Goal: Task Accomplishment & Management: Manage account settings

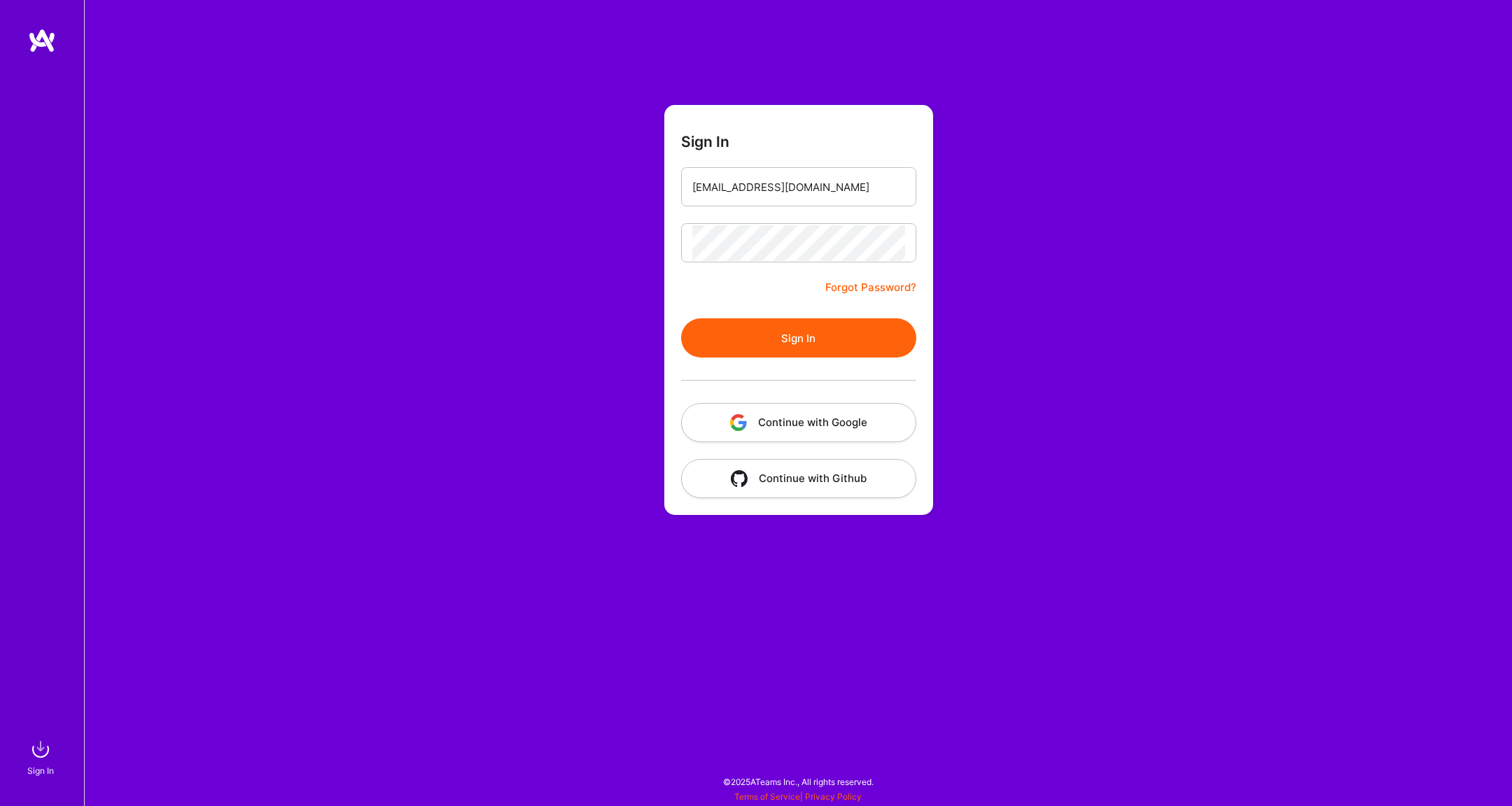
click at [811, 342] on button "Sign In" at bounding box center [798, 337] width 235 height 39
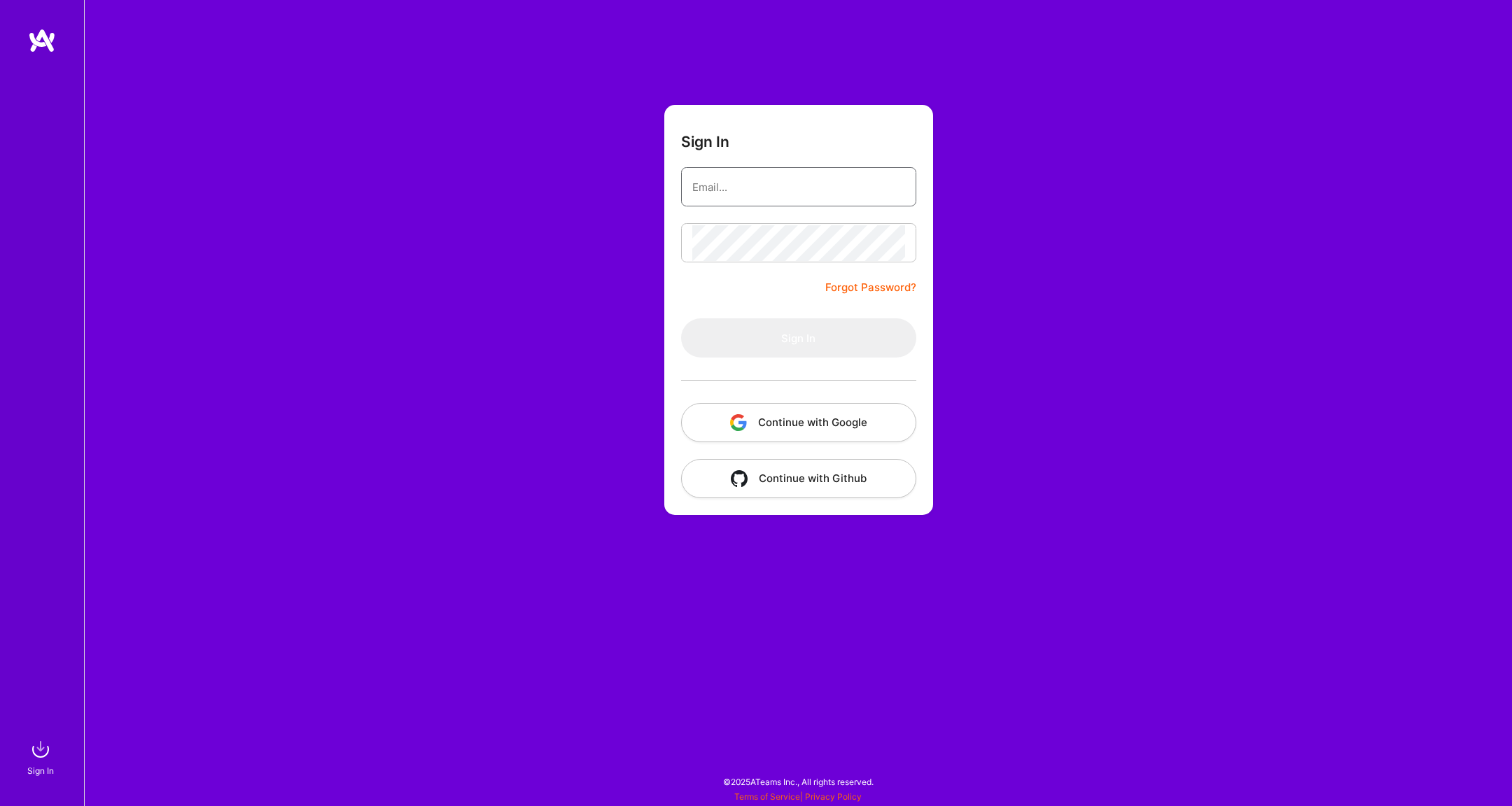
type input "[EMAIL_ADDRESS][DOMAIN_NAME]"
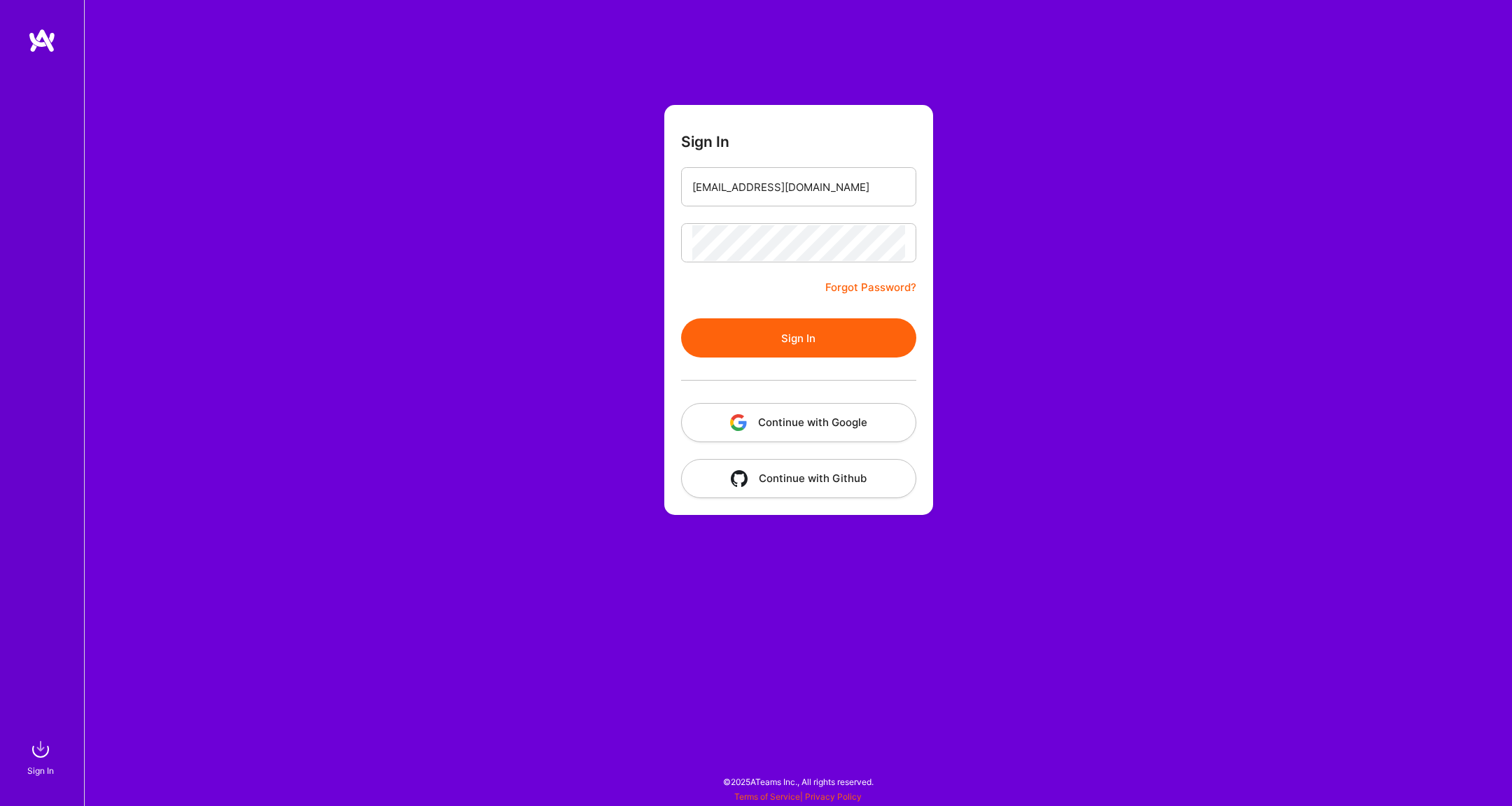
click at [797, 333] on button "Sign In" at bounding box center [798, 337] width 235 height 39
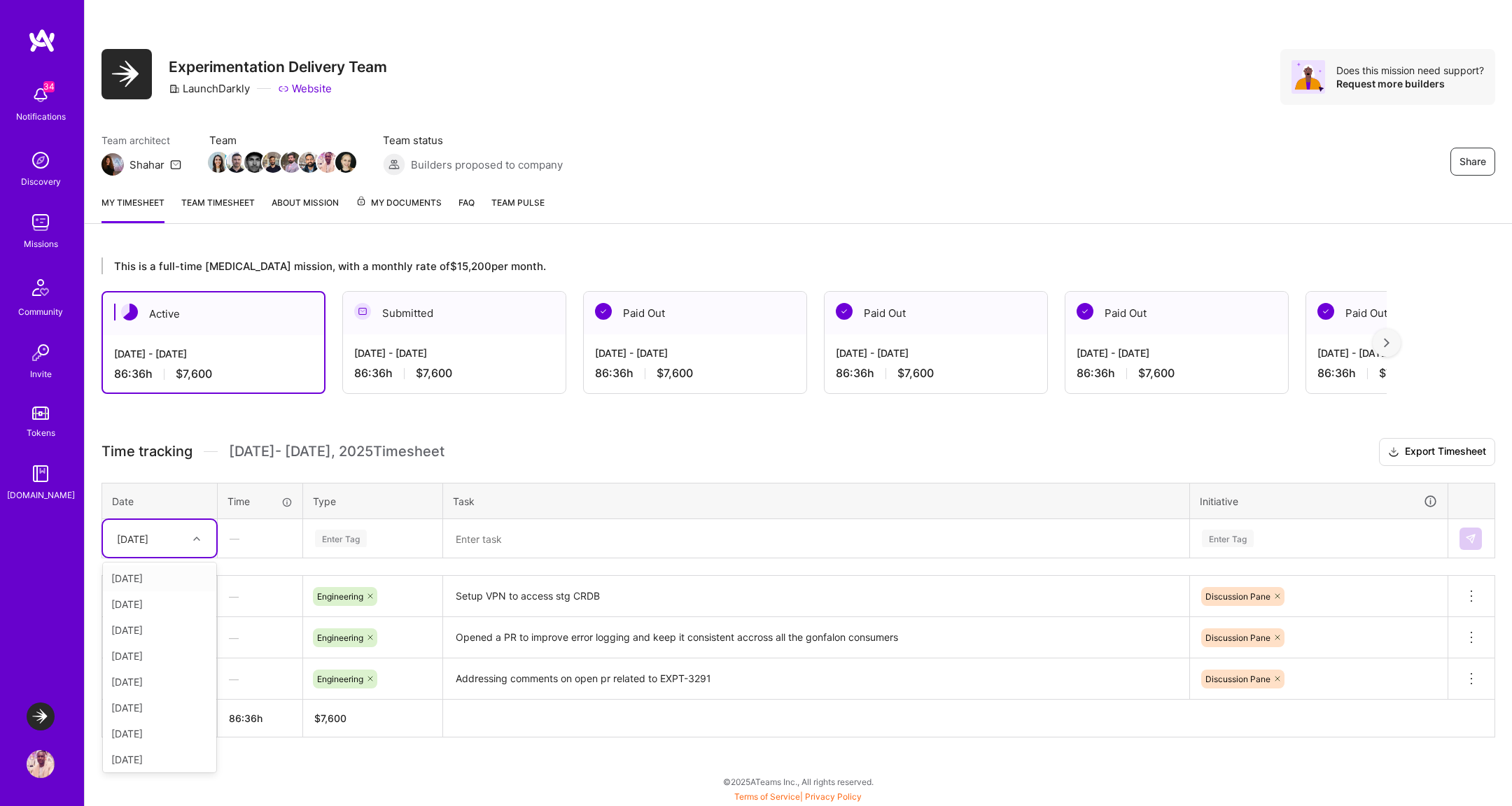
click at [181, 531] on div "[DATE]" at bounding box center [149, 538] width 78 height 23
click at [470, 758] on div "This is a full-time [MEDICAL_DATA] mission, with a monthly rate of $15,200 per …" at bounding box center [798, 523] width 1427 height 565
click at [173, 537] on div "[DATE]" at bounding box center [149, 538] width 78 height 23
click at [169, 703] on div "[DATE]" at bounding box center [159, 707] width 113 height 26
click at [381, 540] on div "Enter Tag" at bounding box center [373, 538] width 119 height 18
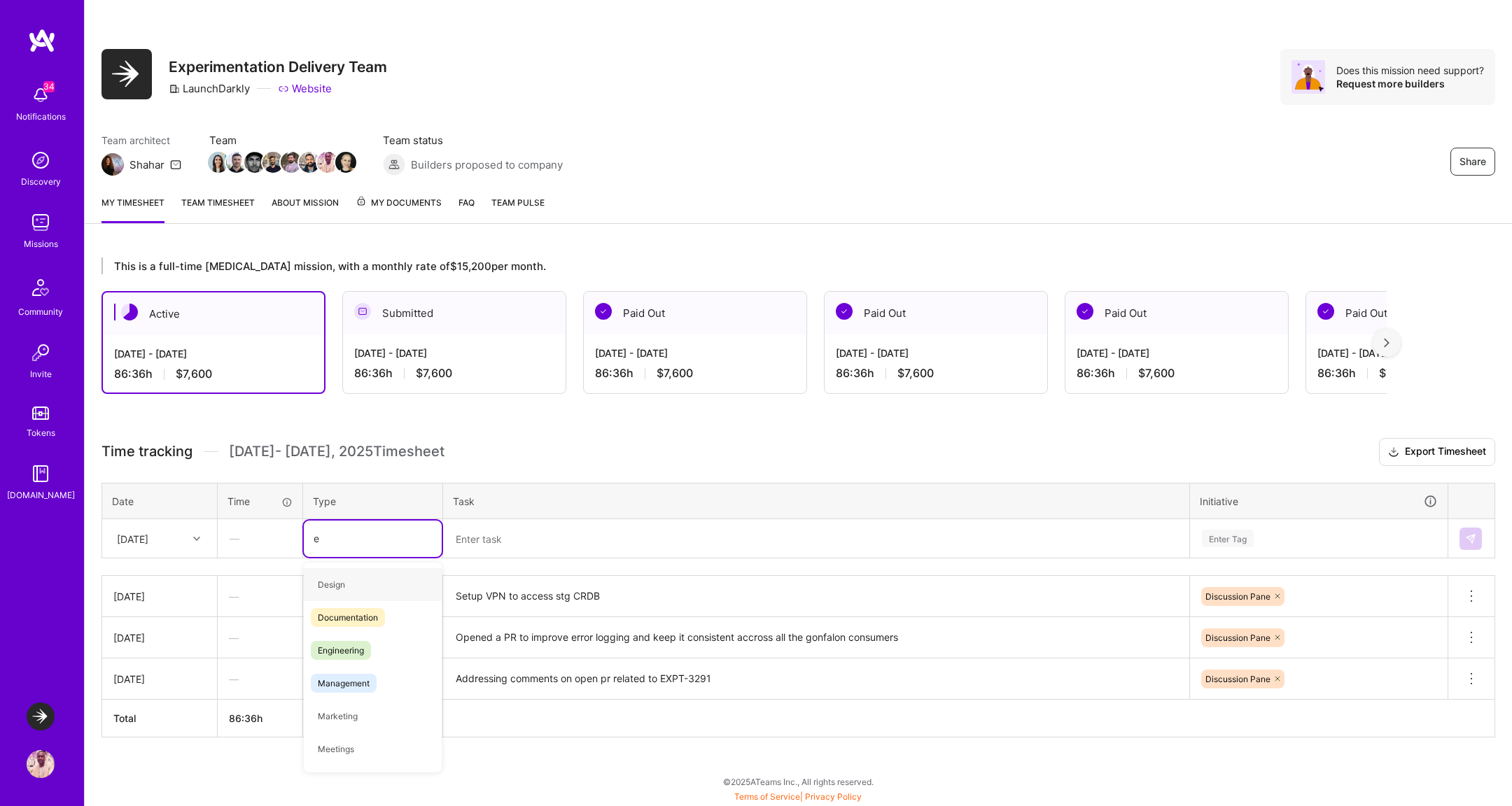
type input "en"
click at [384, 614] on div "Engineering" at bounding box center [372, 617] width 138 height 33
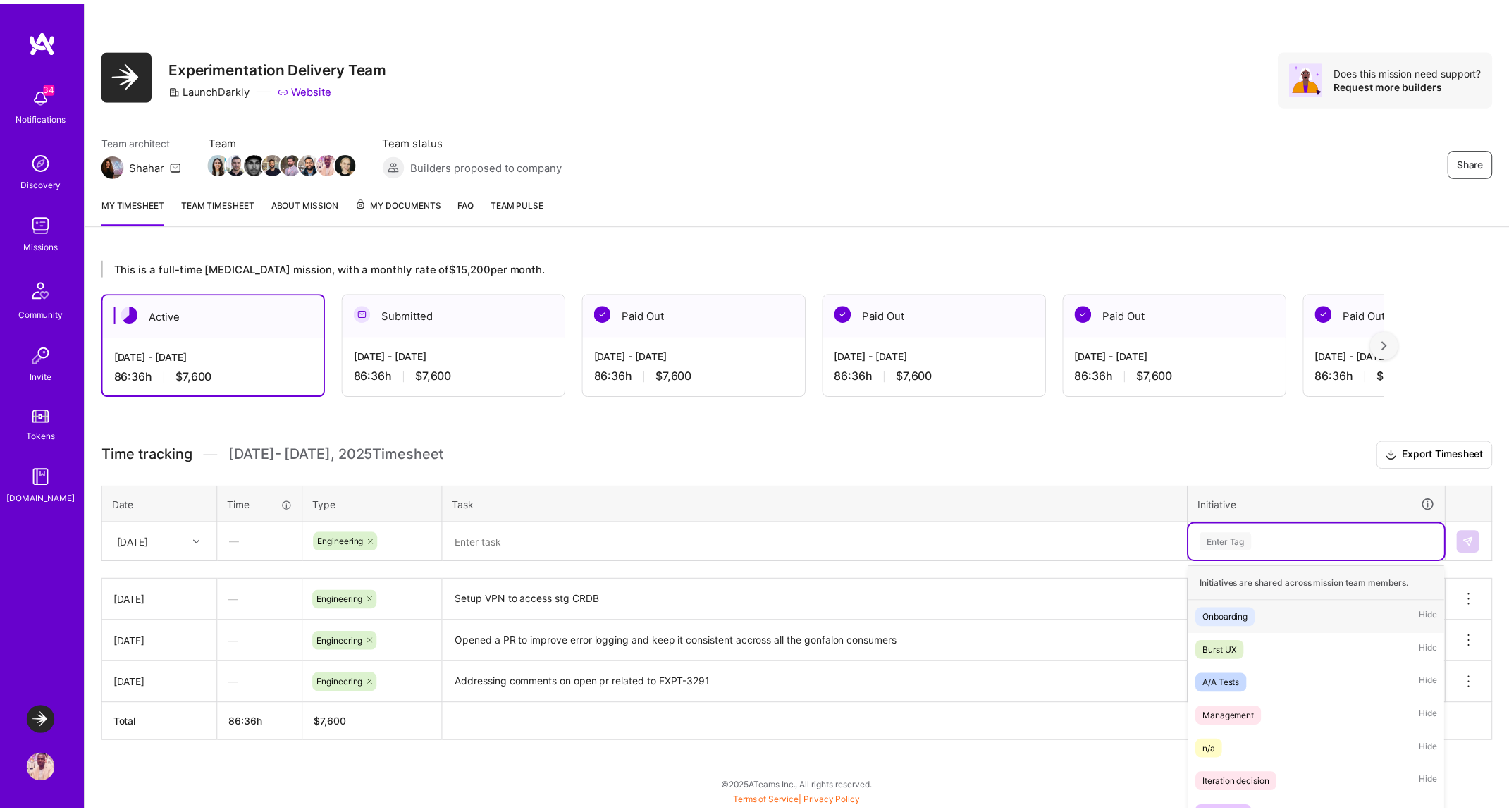
scroll to position [41, 0]
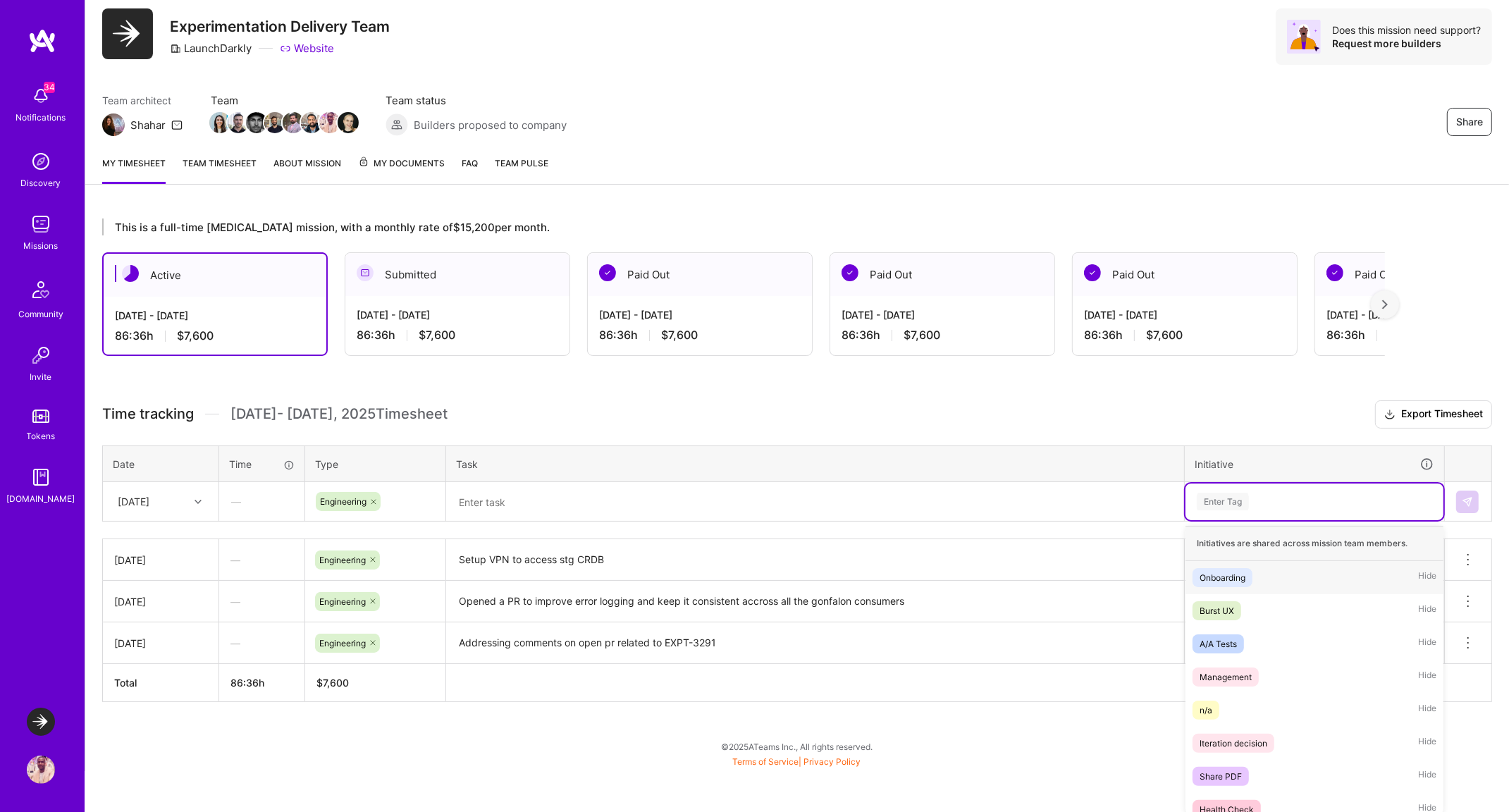
click at [1245, 520] on div "option Onboarding focused, 1 of 25. 25 results available. Use Up and Down to ch…" at bounding box center [1314, 501] width 258 height 36
type input "di"
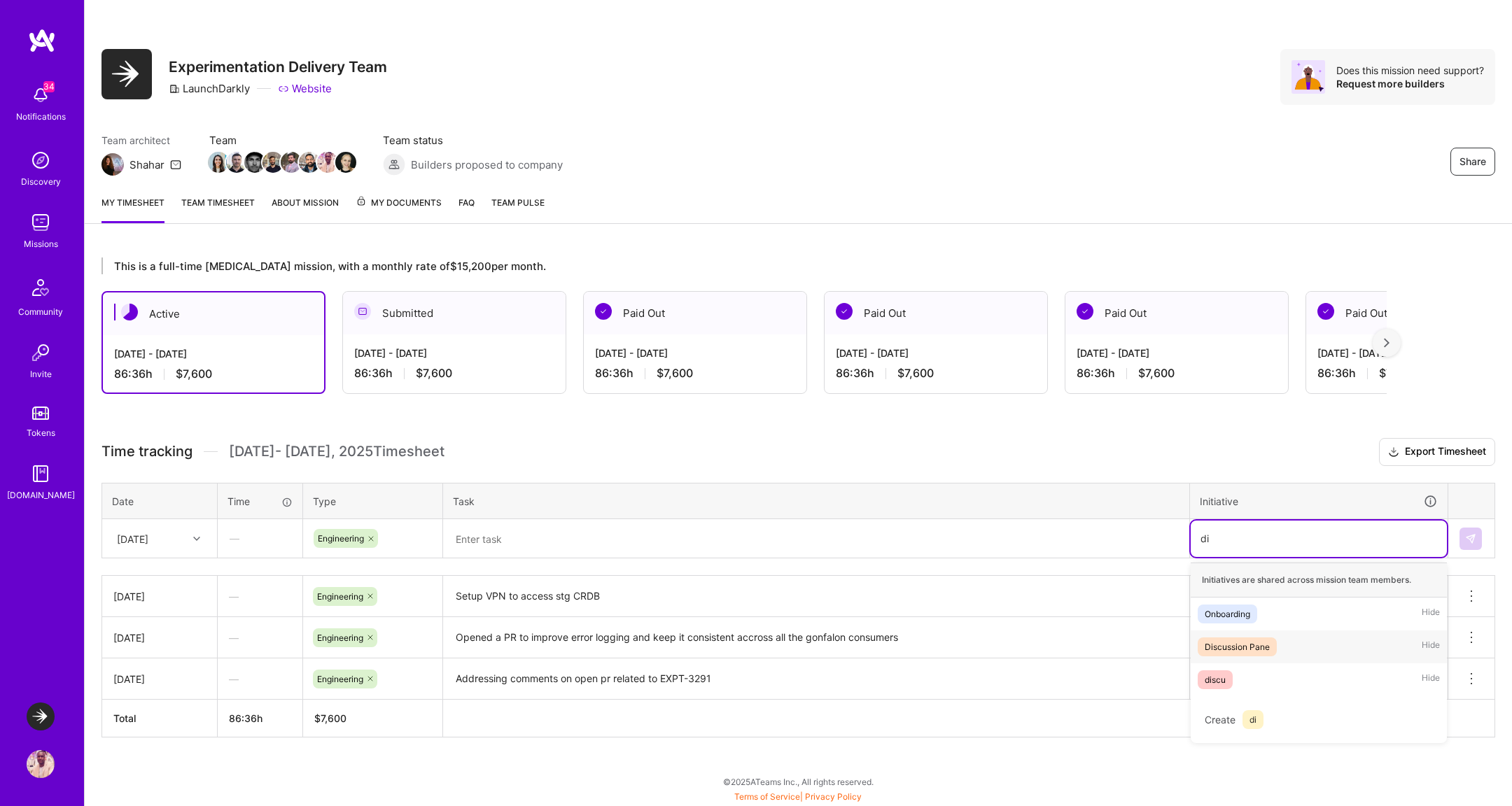
click at [1256, 639] on div "Discussion Pane" at bounding box center [1237, 646] width 65 height 15
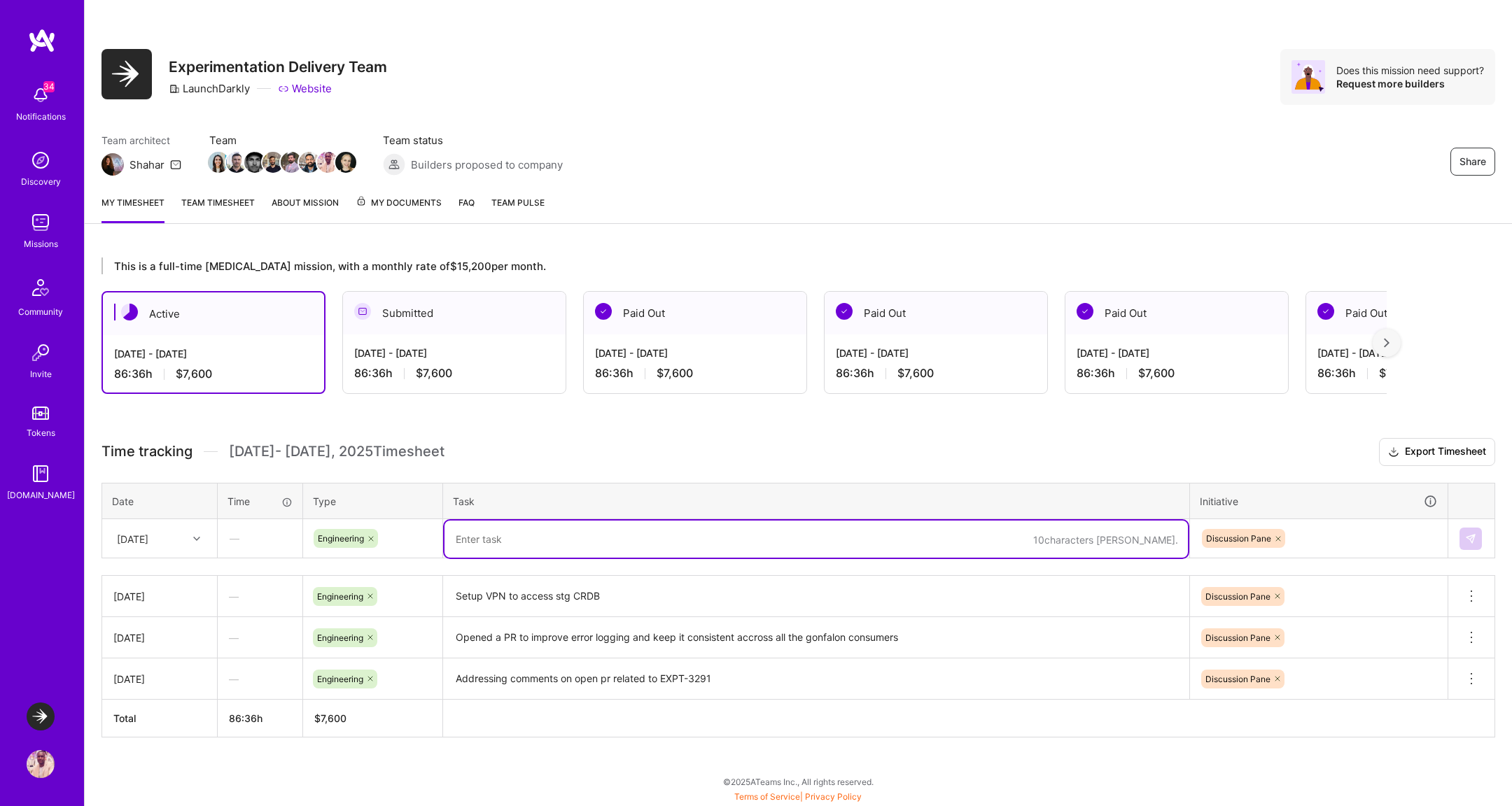
click at [1003, 534] on textarea at bounding box center [816, 539] width 743 height 37
type textarea "I"
type textarea "Gathering"
type textarea "Rev"
type textarea "Gathering"
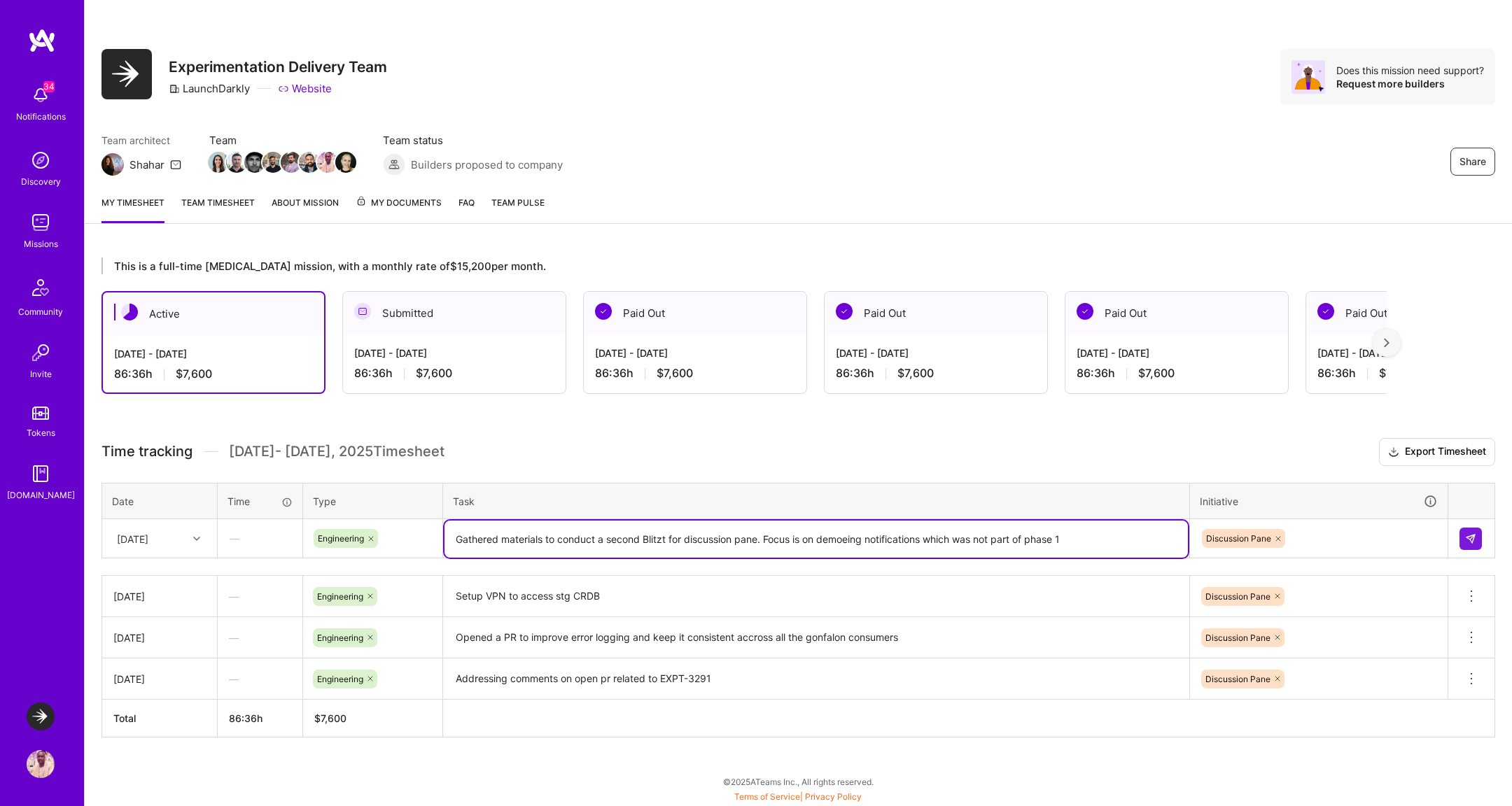
click at [857, 536] on textarea "Gathered materials to conduct a second Blitzt for discussion pane. Focus is on …" at bounding box center [816, 539] width 743 height 37
type textarea "Gathered materials to conduct a second Blitzt for discussion pane. Focus is on …"
click at [1472, 529] on button at bounding box center [1470, 538] width 22 height 22
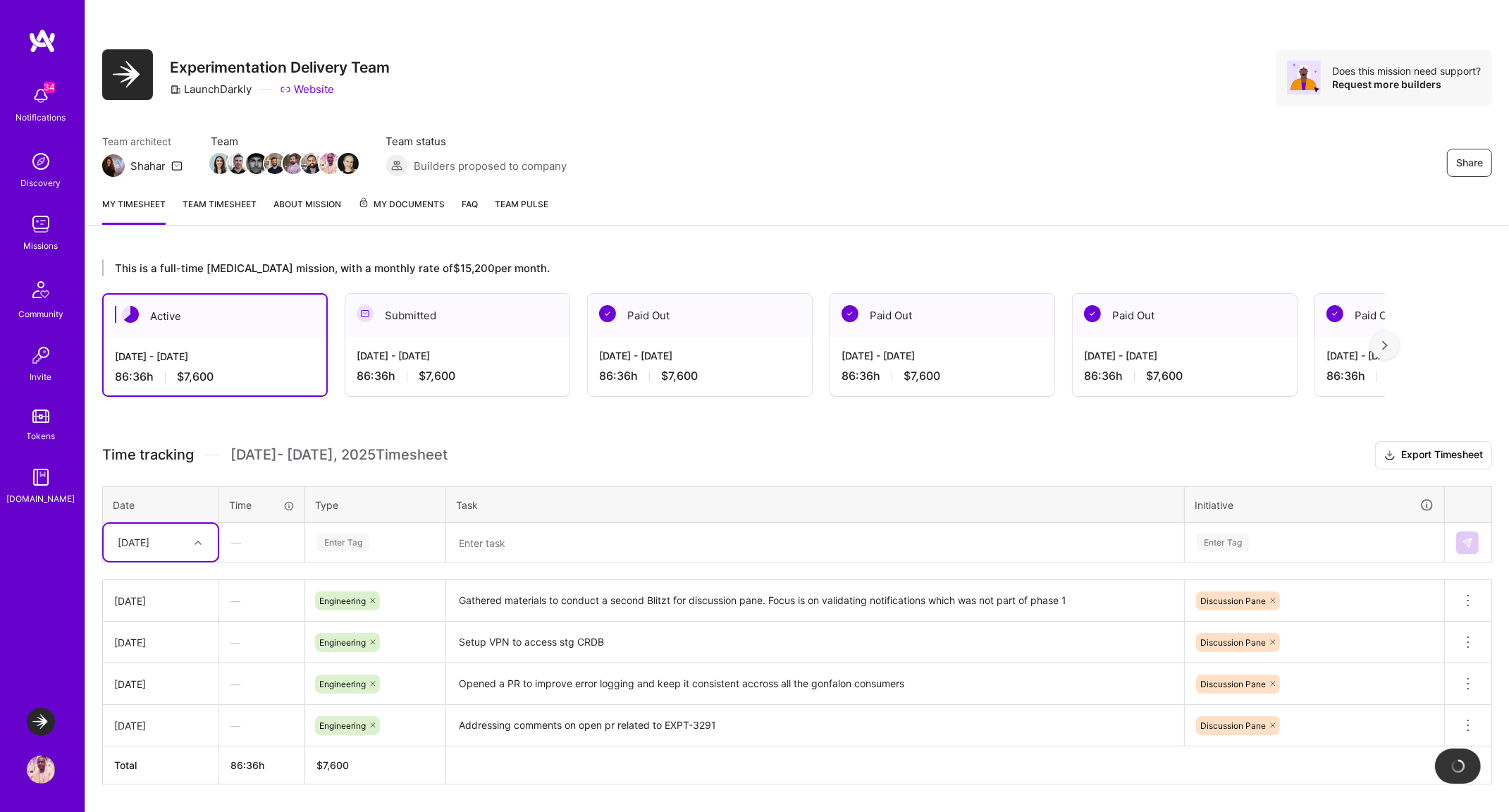
click at [175, 540] on div "[DATE]" at bounding box center [150, 542] width 78 height 23
click at [145, 707] on div "[DATE]" at bounding box center [161, 713] width 114 height 26
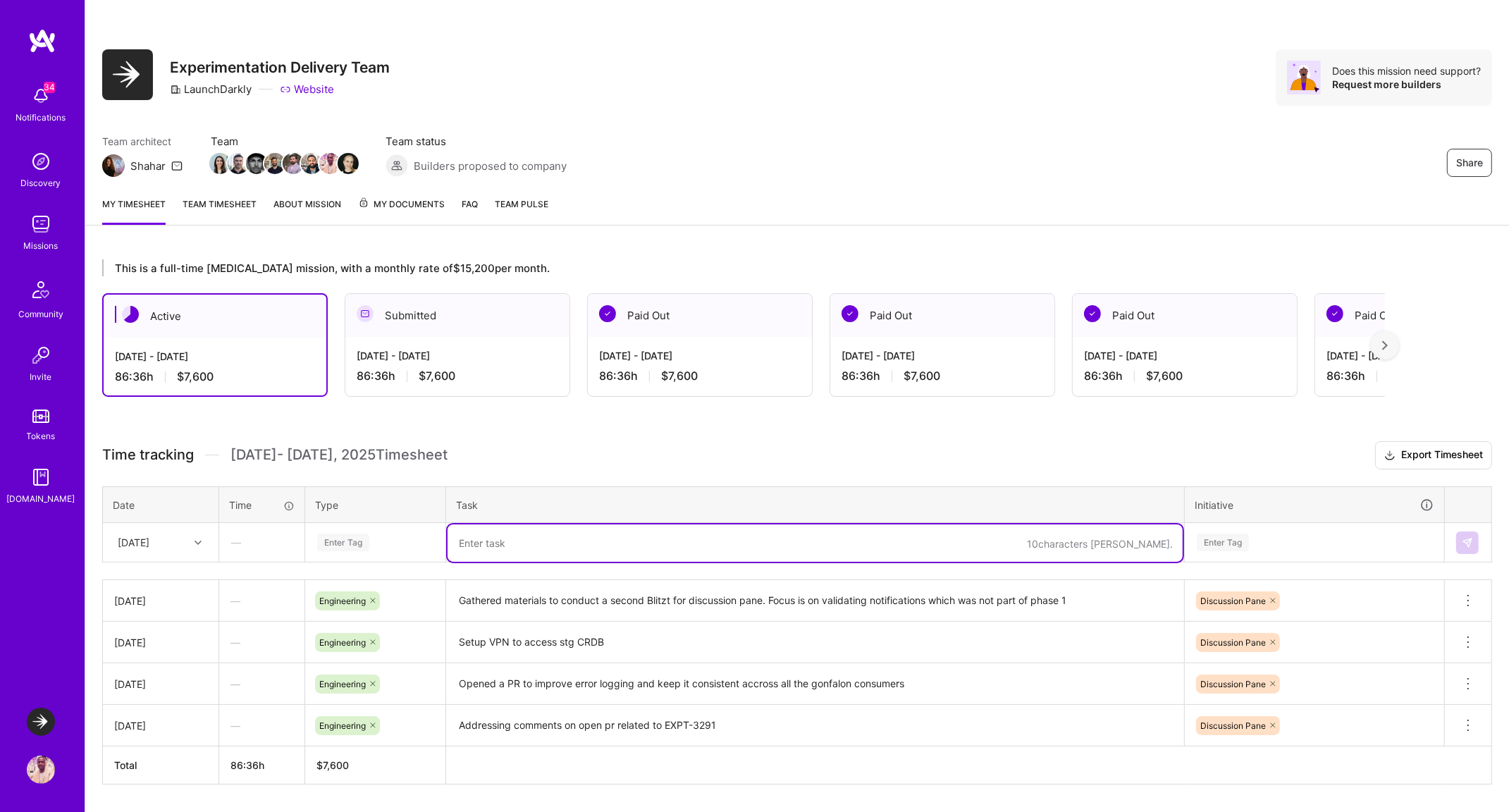
click at [492, 536] on textarea at bounding box center [815, 543] width 735 height 37
type textarea "Conducted the Blitzt with stakeholders in LD, also proceeed the feedback reciev…"
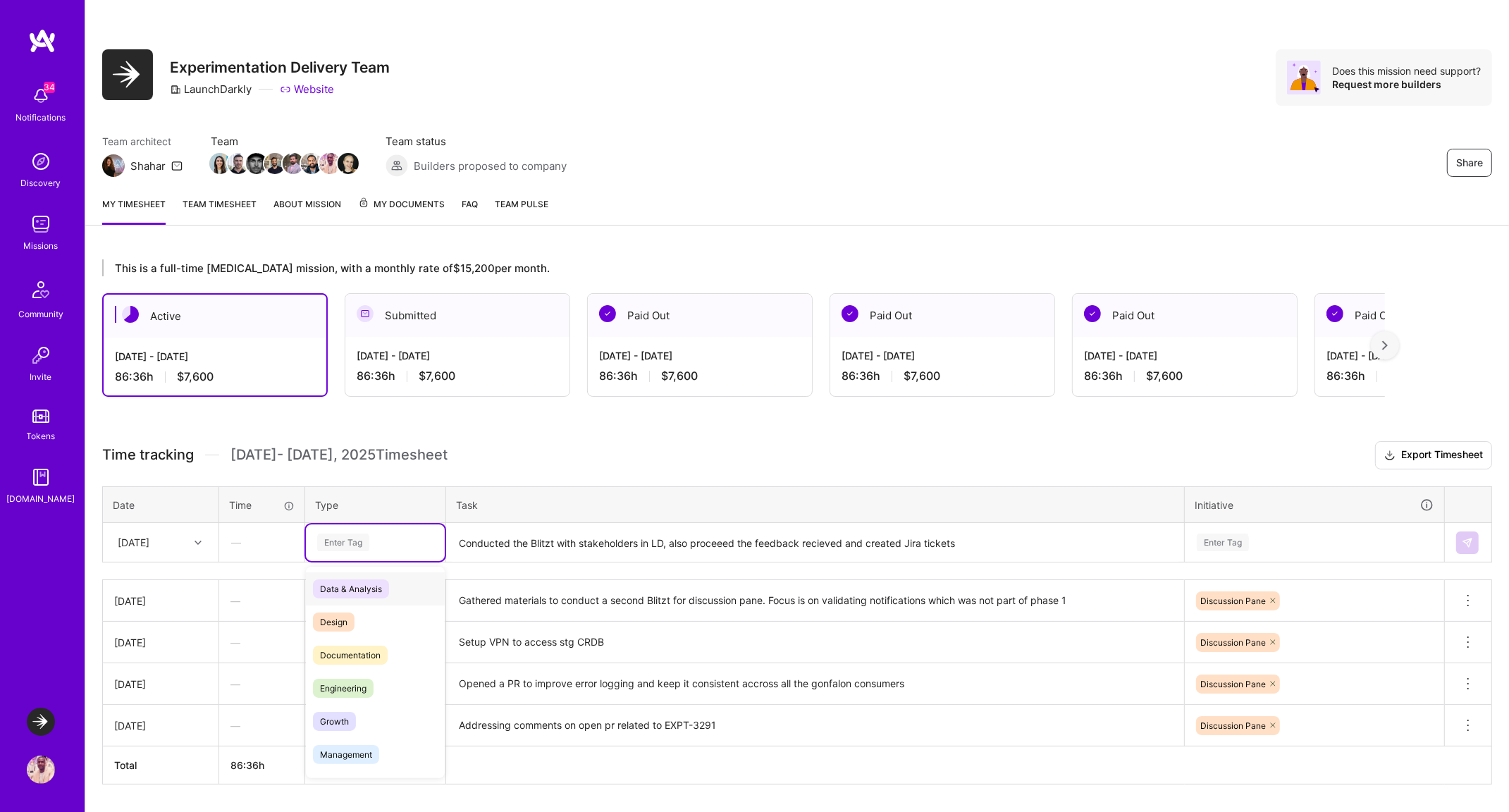
click at [339, 544] on div "Enter Tag" at bounding box center [343, 542] width 52 height 22
type input "en"
click at [360, 613] on span "Engineering" at bounding box center [343, 622] width 61 height 19
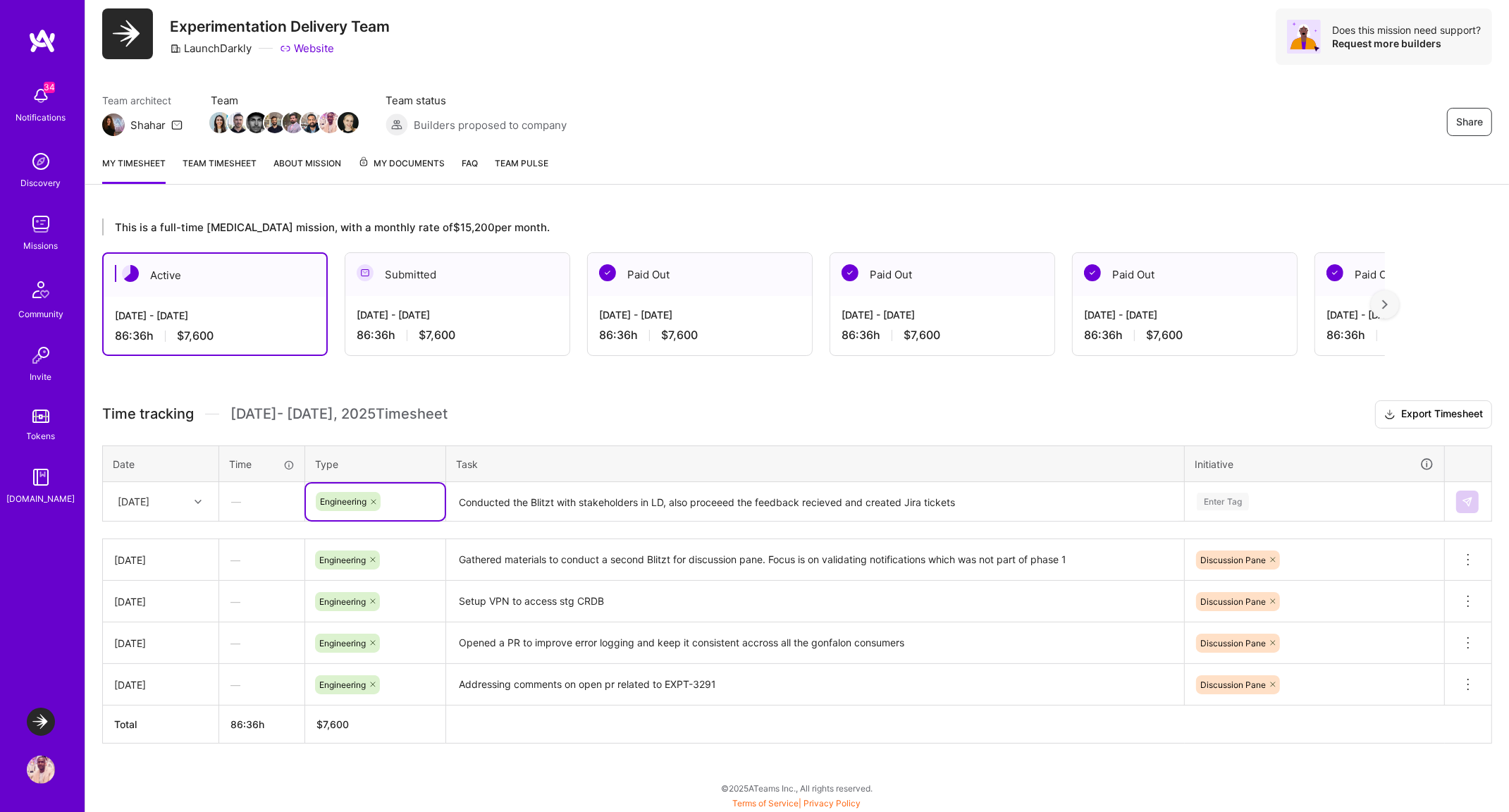
click at [1280, 520] on div "Enter Tag" at bounding box center [1314, 501] width 258 height 36
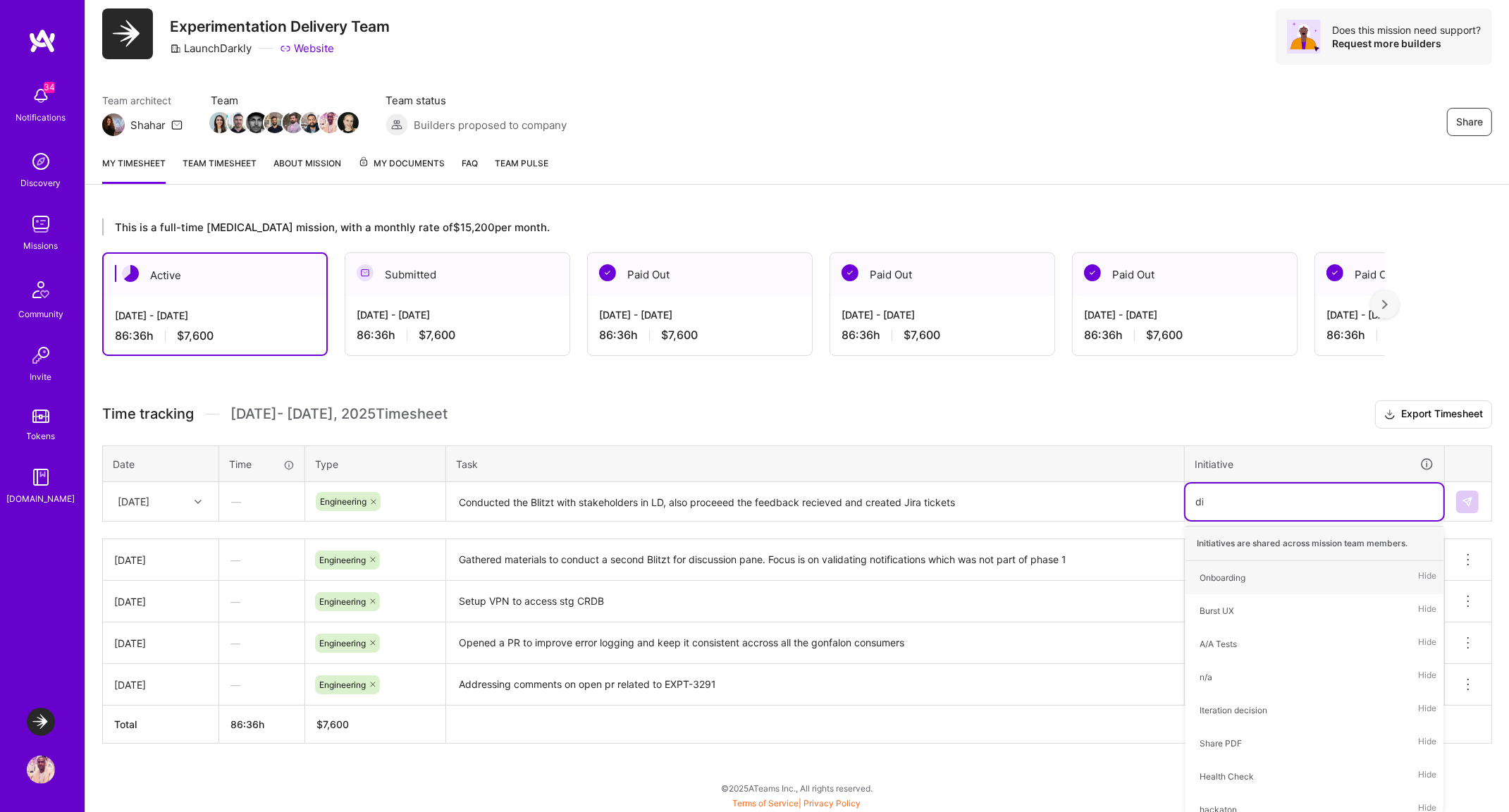
scroll to position [37, 0]
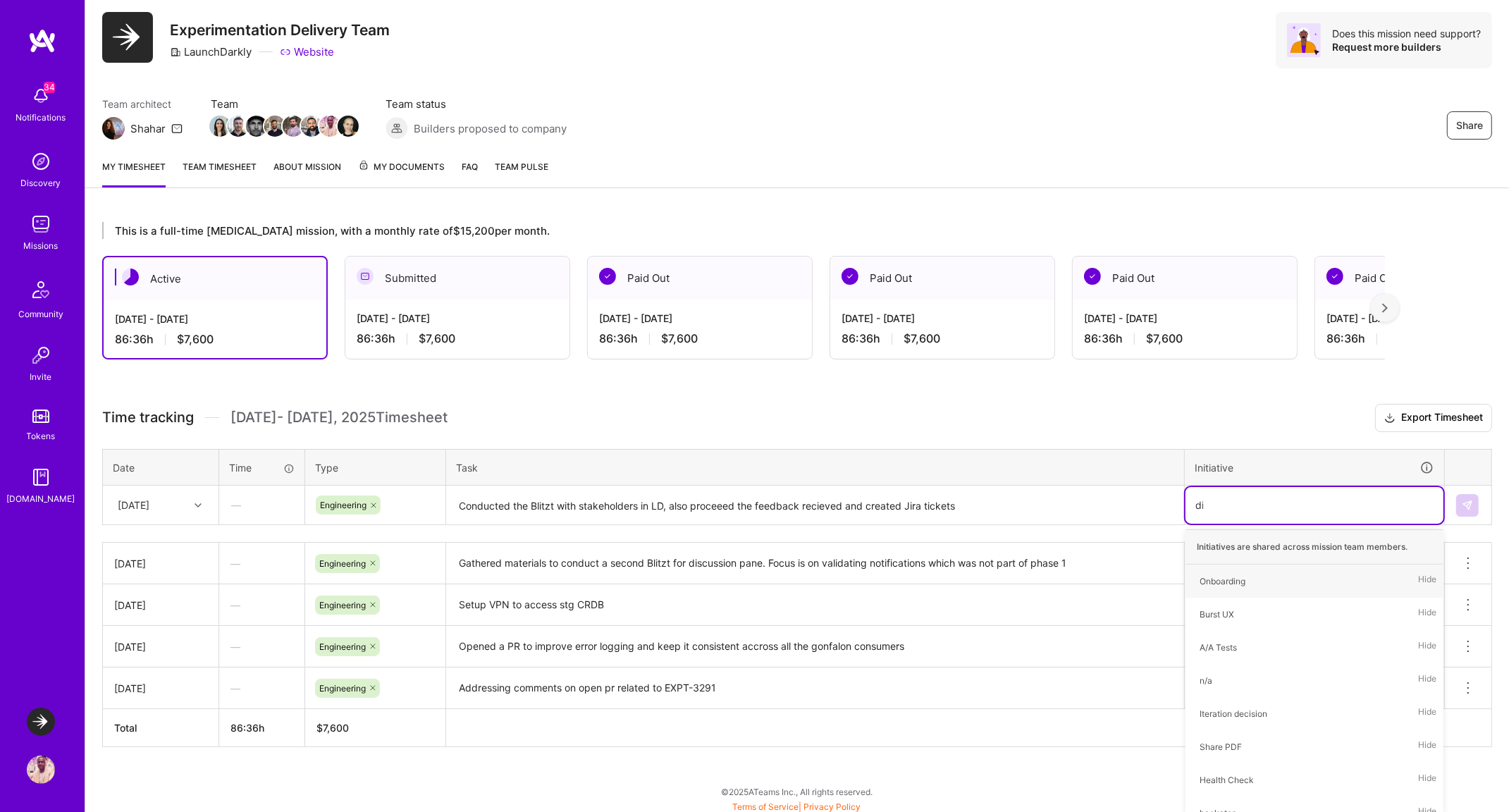
type input "dis"
click at [1263, 578] on div "Discussion Pane" at bounding box center [1232, 581] width 65 height 15
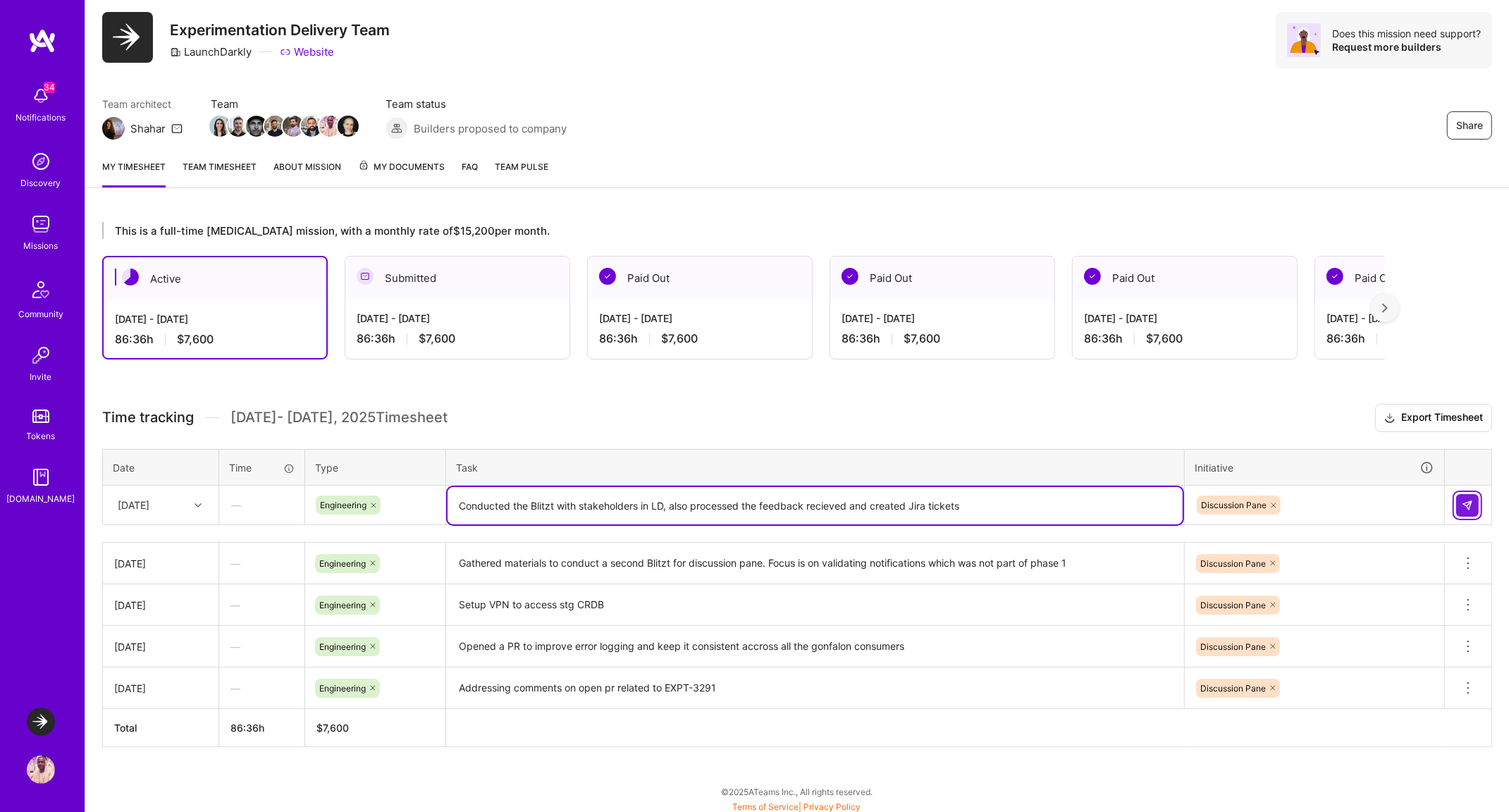
type textarea "Conducted the Blitzt with stakeholders in LD, also processed the feedback recie…"
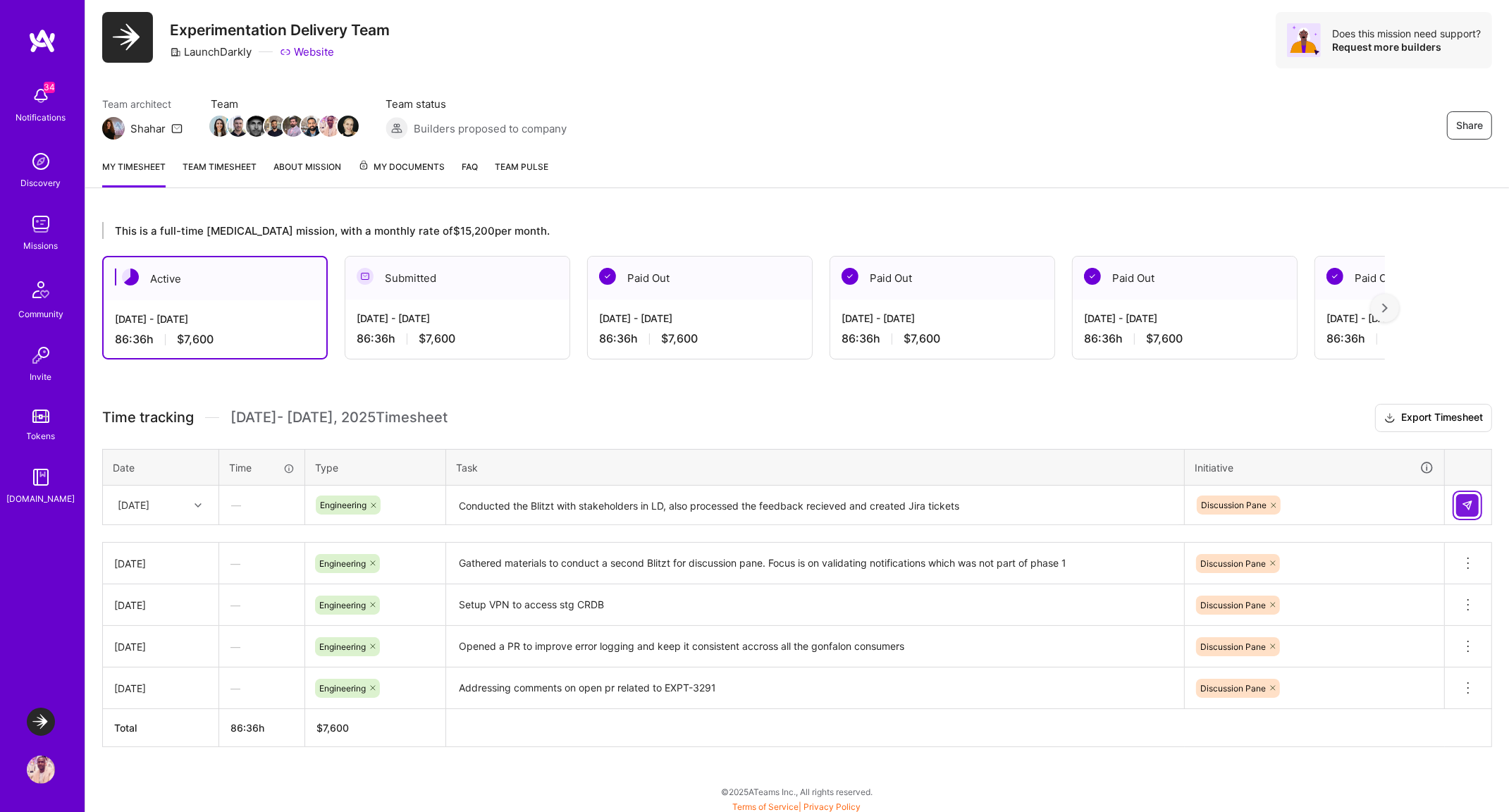
click at [1476, 503] on button at bounding box center [1467, 505] width 22 height 22
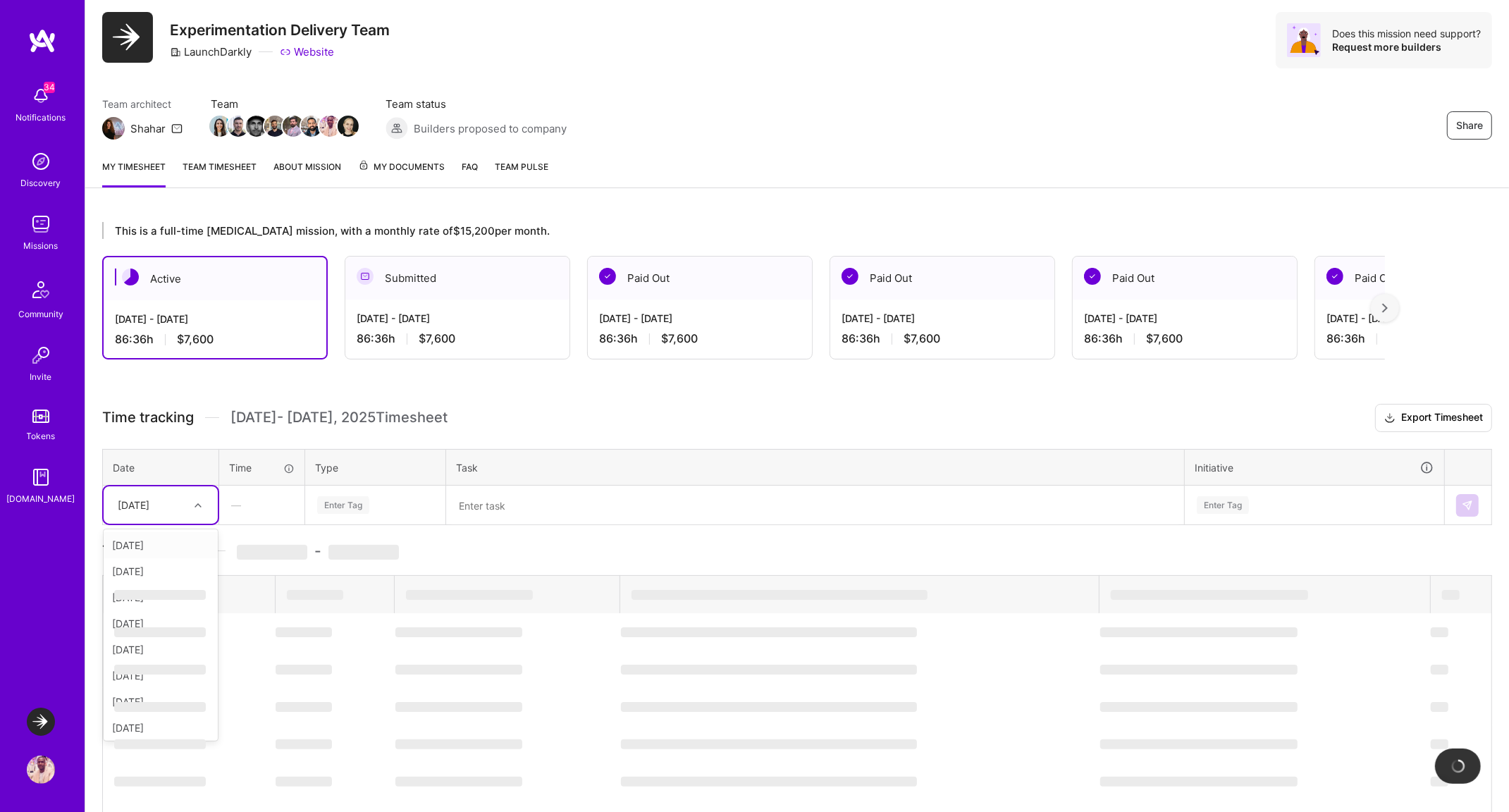
click at [196, 508] on div at bounding box center [199, 506] width 22 height 19
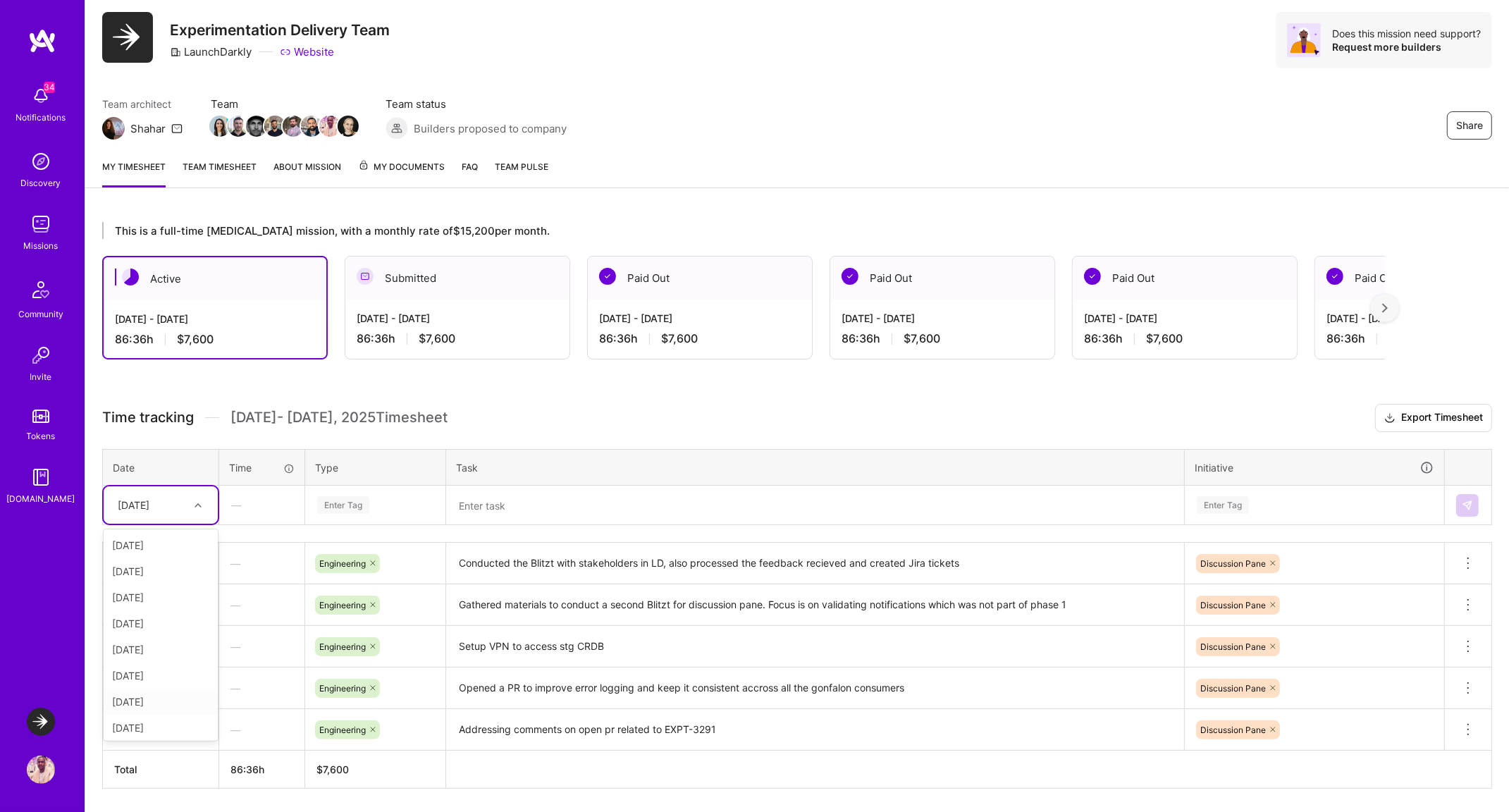
click at [161, 700] on div "[DATE]" at bounding box center [161, 702] width 114 height 26
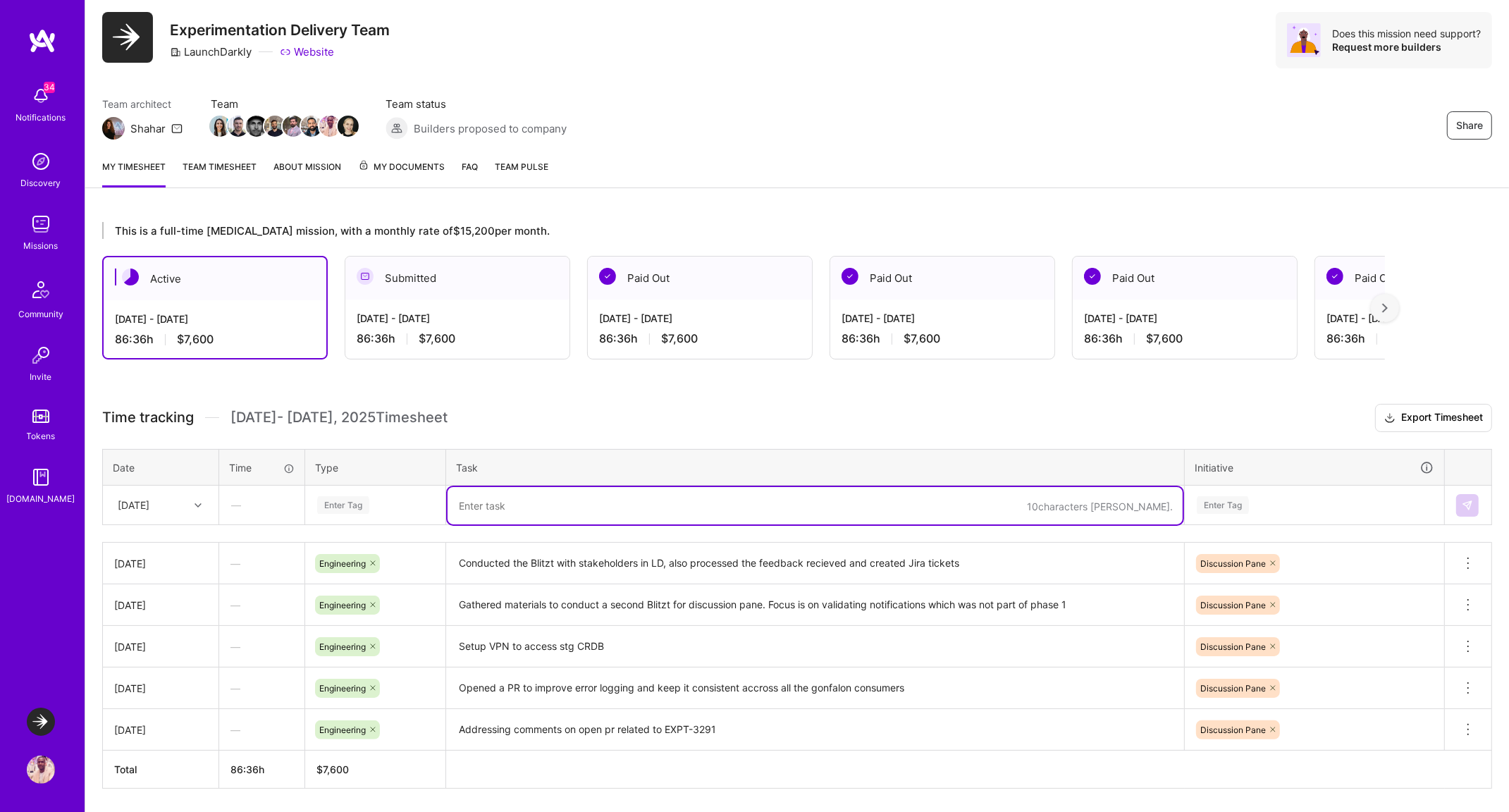
click at [500, 506] on textarea at bounding box center [815, 506] width 735 height 37
type textarea "Picked up Upload to S3 functionality for images and experiments"
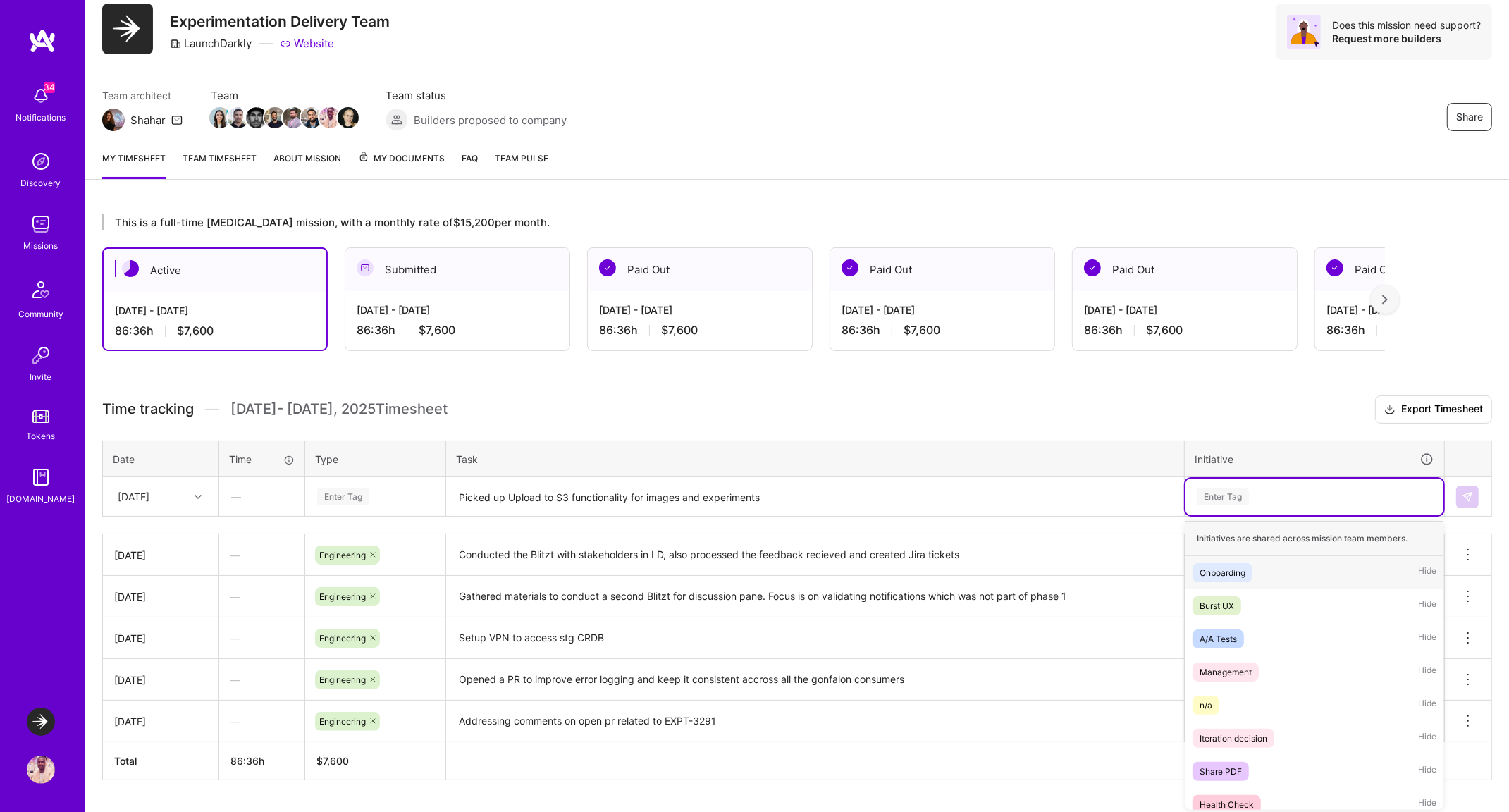
click at [1286, 510] on div "Enter Tag" at bounding box center [1314, 496] width 258 height 36
type input "ex"
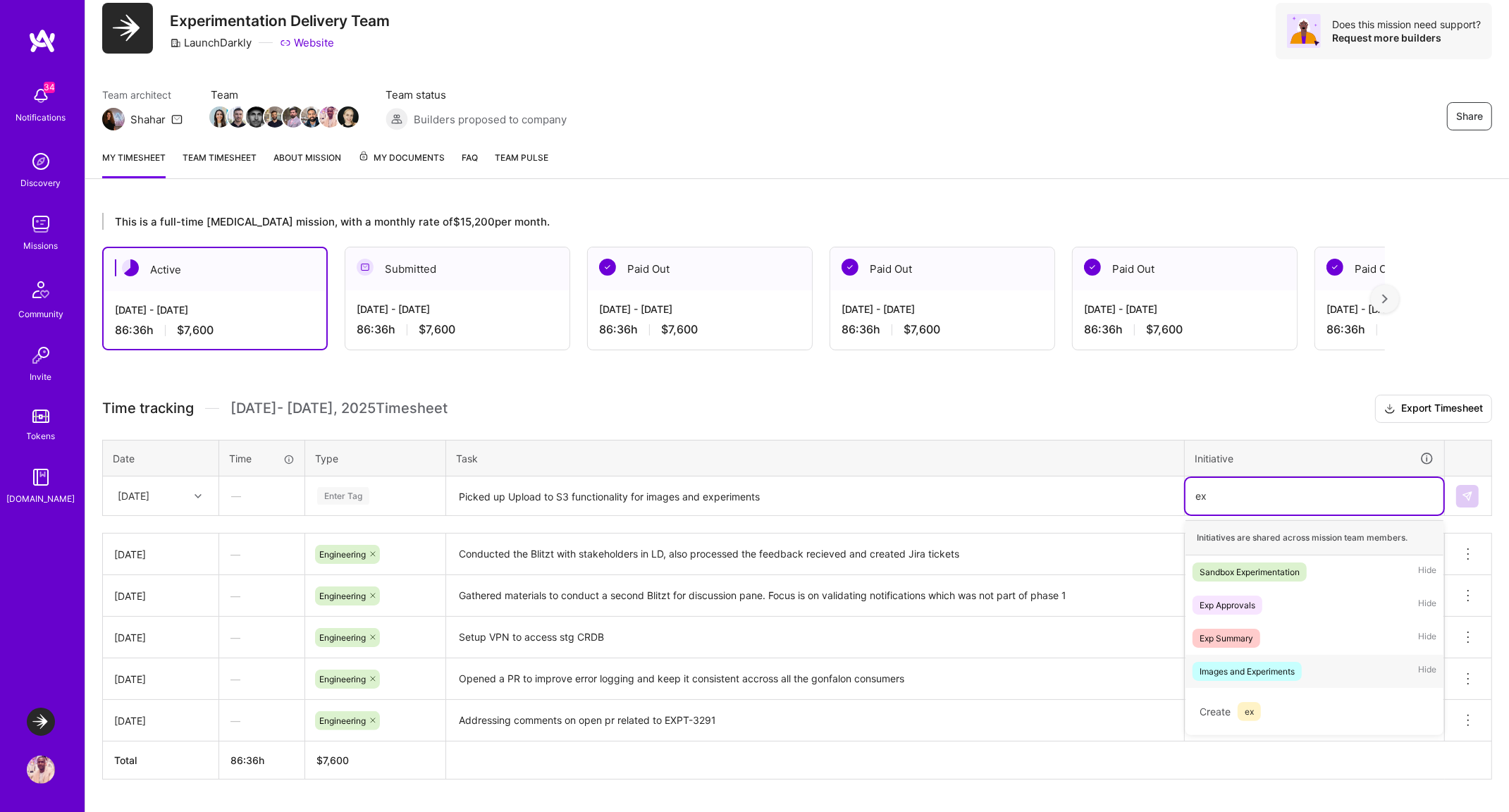
click at [1274, 665] on div "Images and Experiments" at bounding box center [1247, 671] width 95 height 15
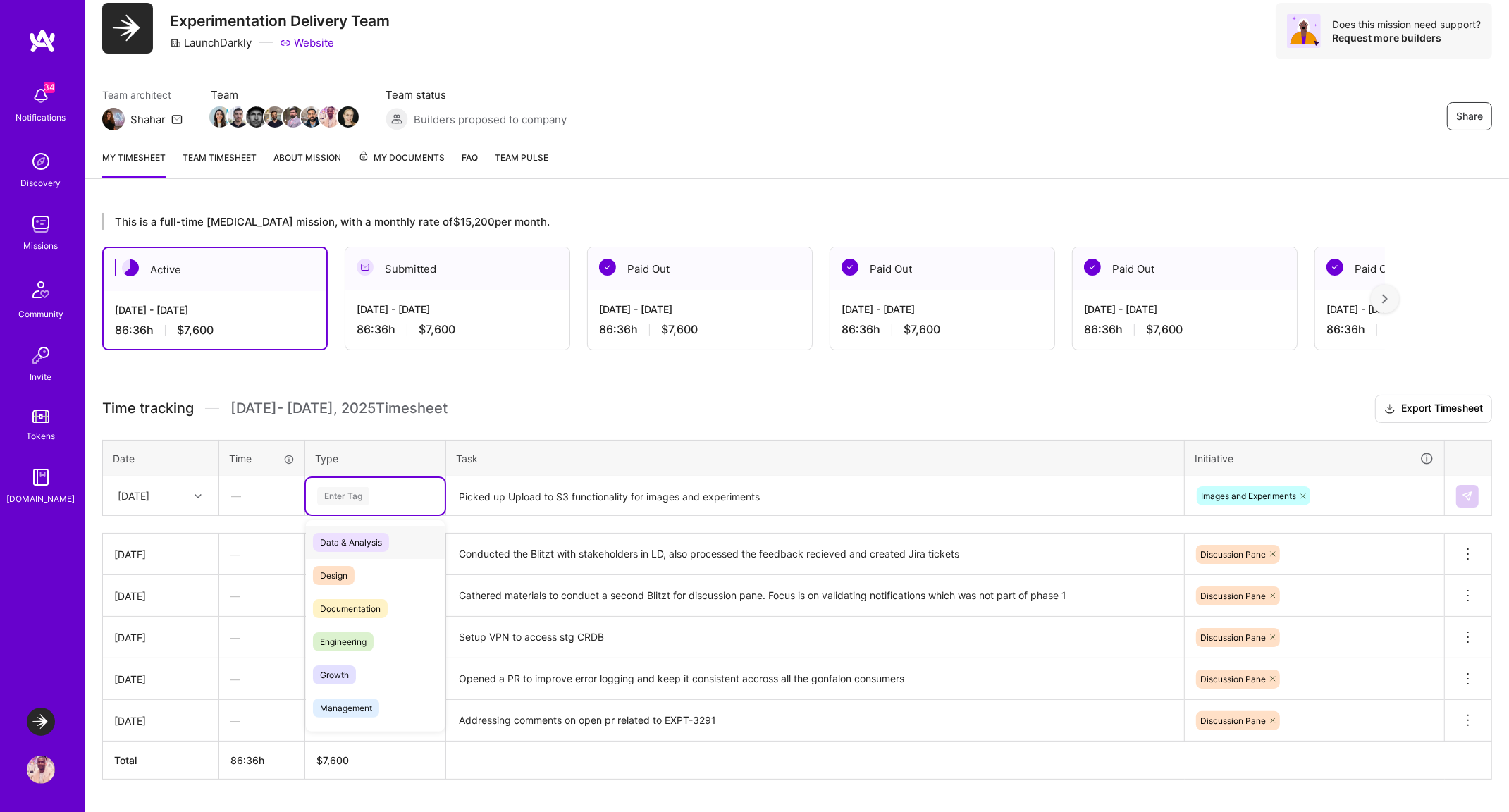
click at [350, 502] on div "Enter Tag" at bounding box center [343, 496] width 52 height 22
type input "en"
click at [351, 566] on span "Engineering" at bounding box center [343, 575] width 61 height 19
click at [781, 503] on textarea "Picked up Upload to S3 functionality for images and experiments" at bounding box center [815, 496] width 735 height 37
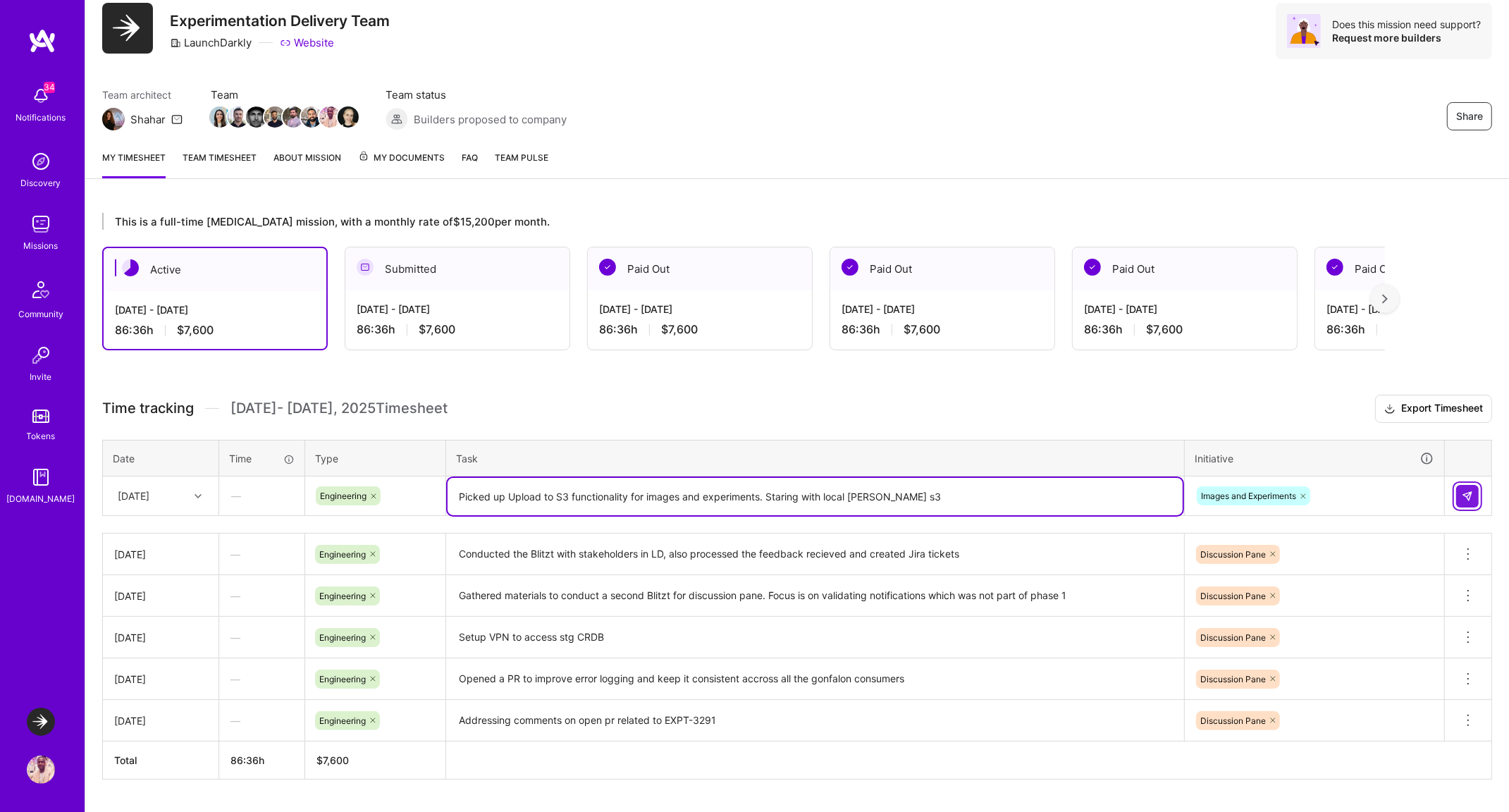
type textarea "Picked up Upload to S3 functionality for images and experiments. Staring with l…"
click at [1459, 491] on button at bounding box center [1467, 496] width 22 height 22
